Goal: Transaction & Acquisition: Purchase product/service

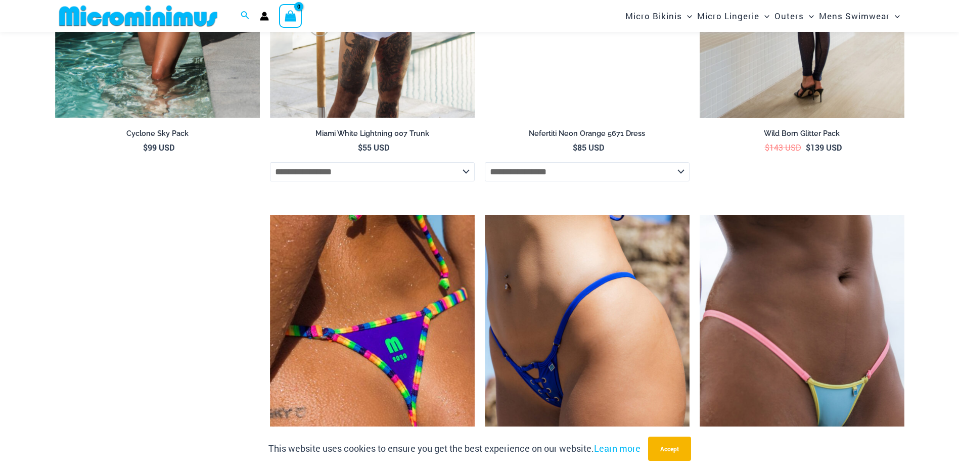
scroll to position [1862, 0]
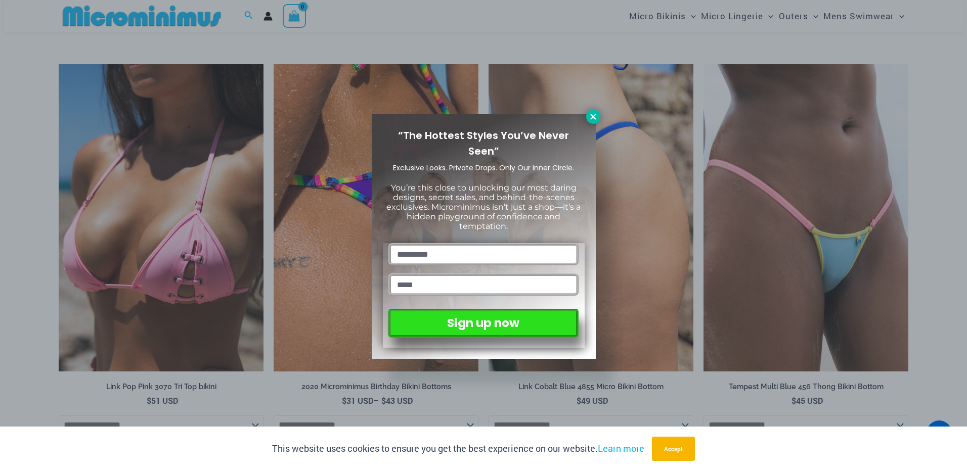
click at [596, 114] on icon at bounding box center [593, 116] width 9 height 9
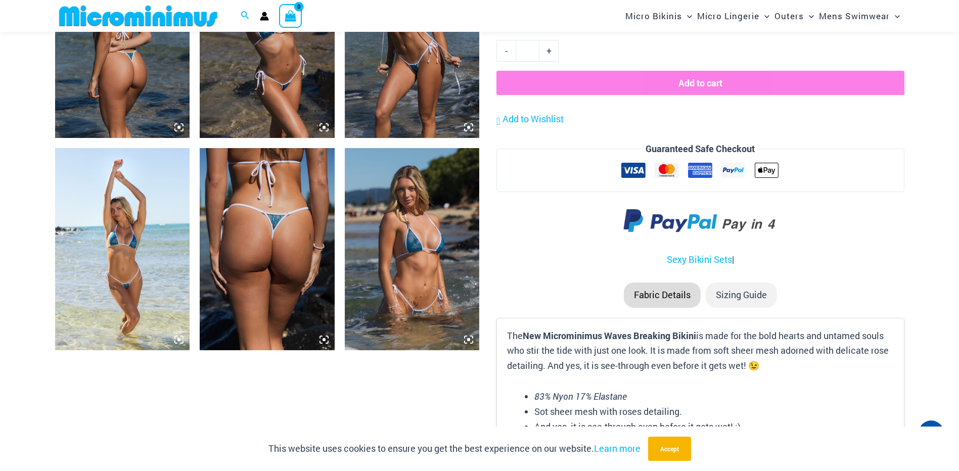
scroll to position [1003, 0]
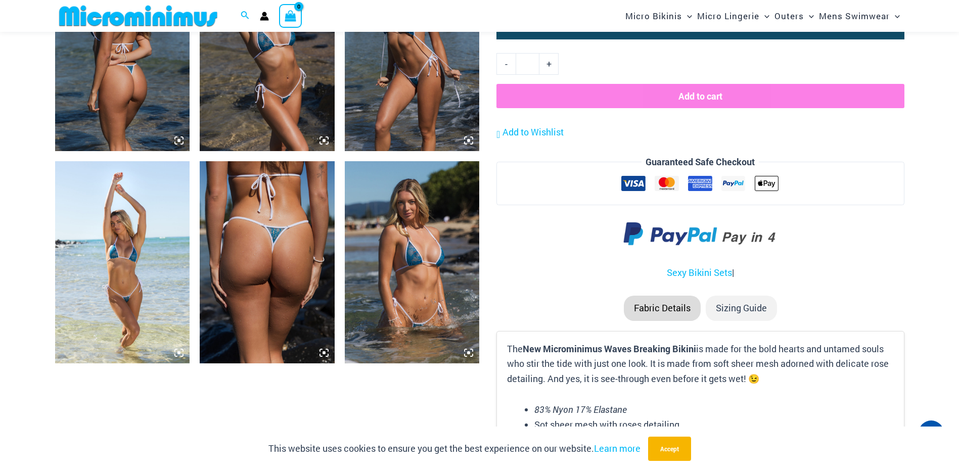
click at [423, 273] on img at bounding box center [412, 262] width 135 height 202
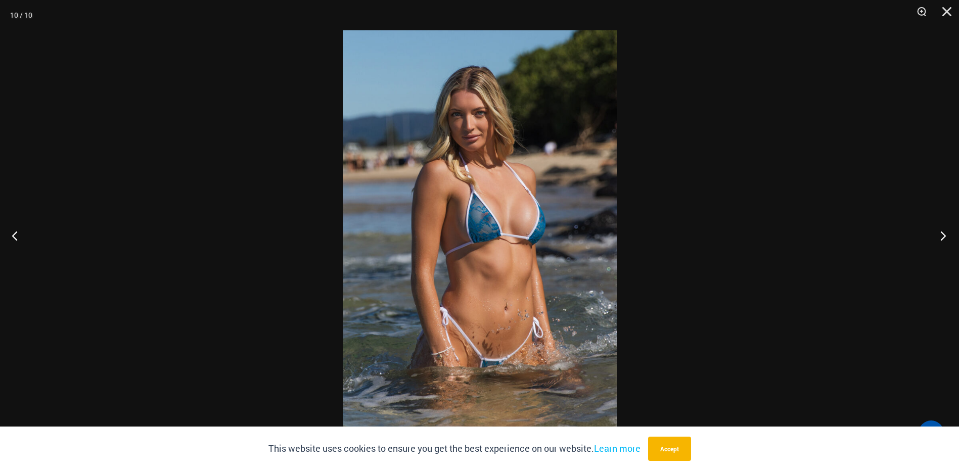
click at [947, 231] on button "Next" at bounding box center [940, 235] width 38 height 51
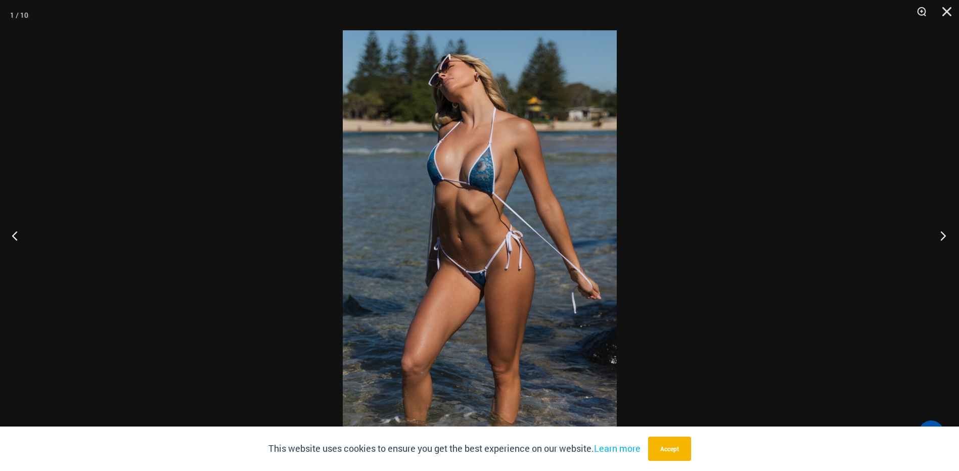
click at [947, 231] on button "Next" at bounding box center [940, 235] width 38 height 51
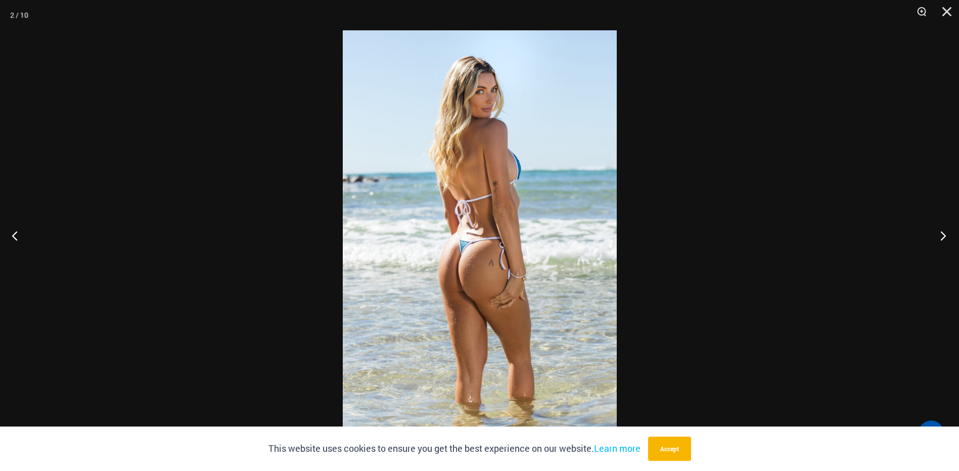
click at [947, 231] on button "Next" at bounding box center [940, 235] width 38 height 51
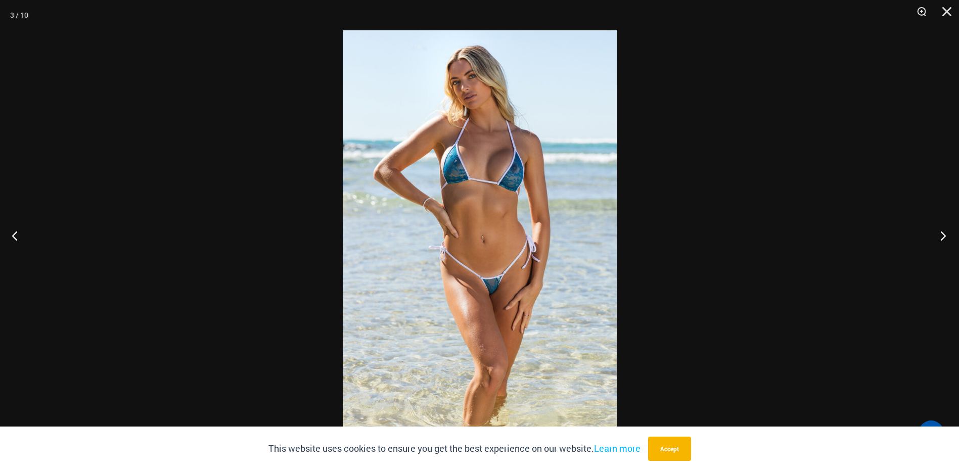
click at [947, 231] on button "Next" at bounding box center [940, 235] width 38 height 51
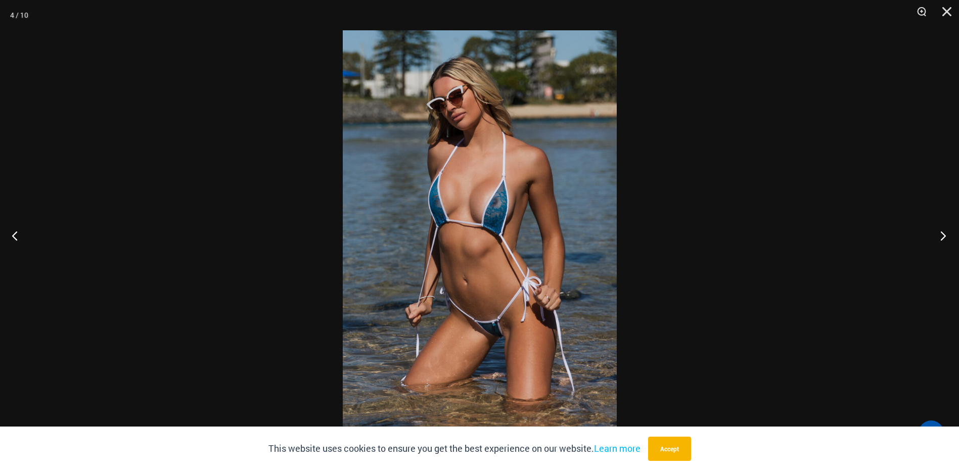
click at [947, 231] on button "Next" at bounding box center [940, 235] width 38 height 51
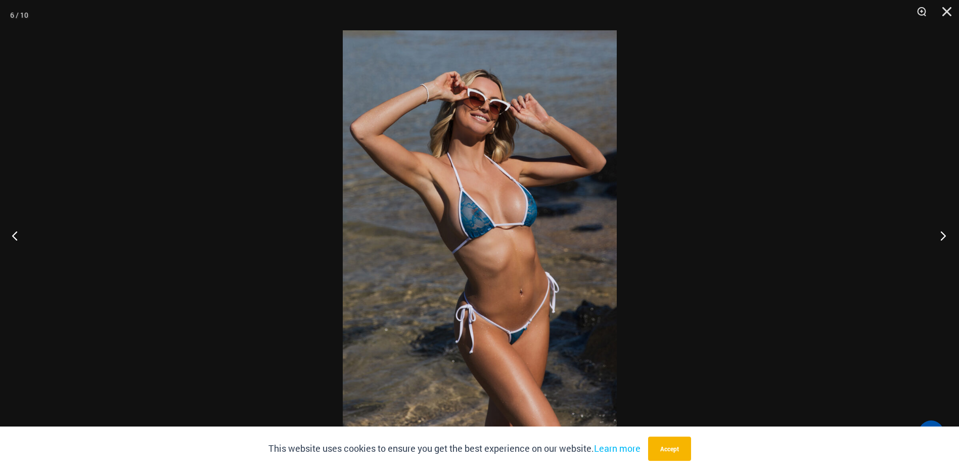
click at [947, 231] on button "Next" at bounding box center [940, 235] width 38 height 51
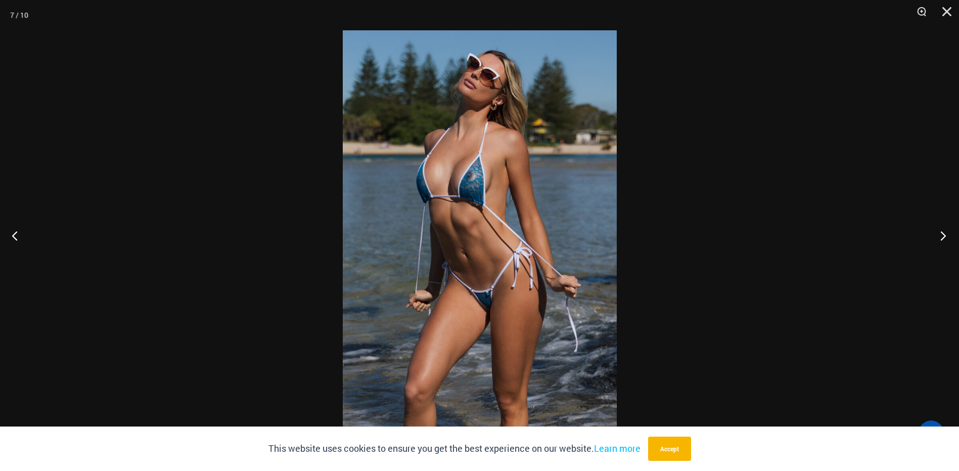
click at [947, 231] on button "Next" at bounding box center [940, 235] width 38 height 51
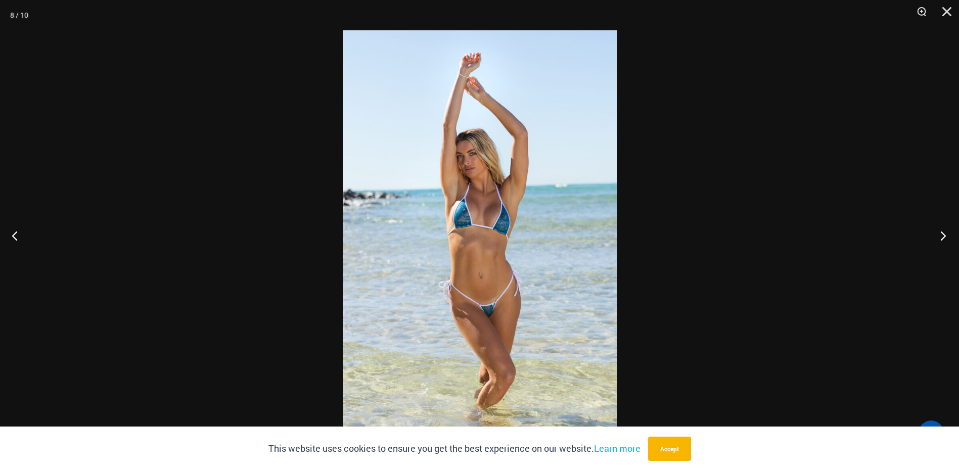
click at [947, 231] on button "Next" at bounding box center [940, 235] width 38 height 51
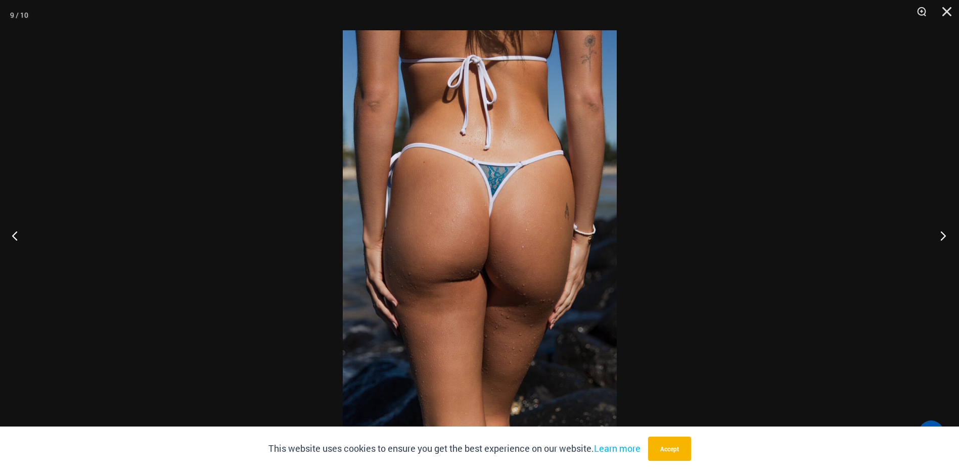
click at [947, 231] on button "Next" at bounding box center [940, 235] width 38 height 51
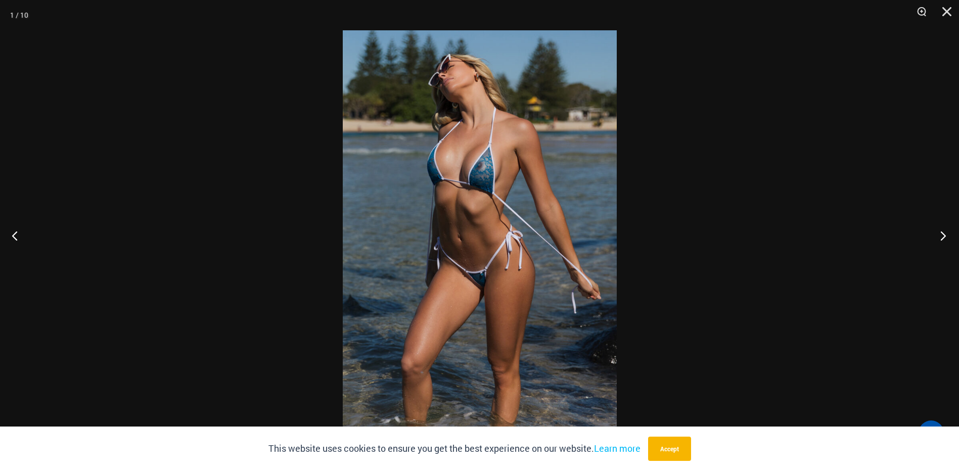
click at [947, 231] on button "Next" at bounding box center [940, 235] width 38 height 51
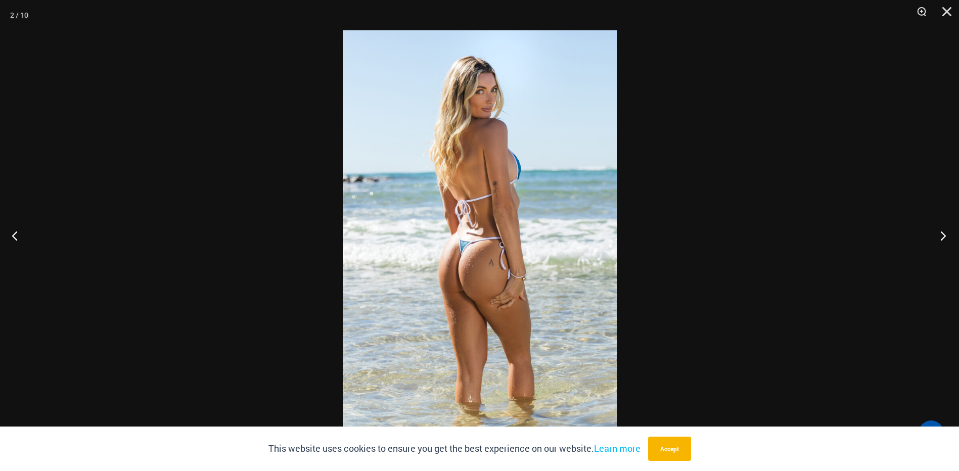
click at [947, 231] on button "Next" at bounding box center [940, 235] width 38 height 51
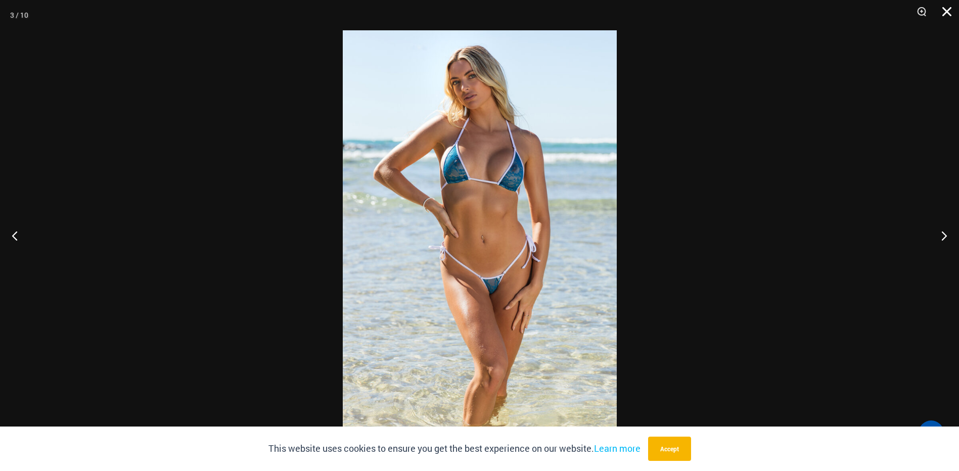
click at [949, 8] on button "Close" at bounding box center [943, 15] width 25 height 30
